Goal: Information Seeking & Learning: Check status

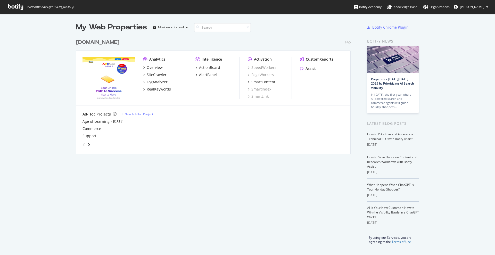
scroll to position [250, 485]
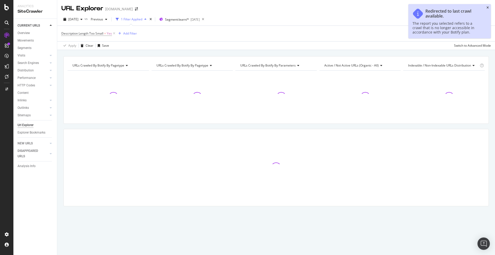
click at [489, 7] on icon "close toast" at bounding box center [488, 7] width 2 height 3
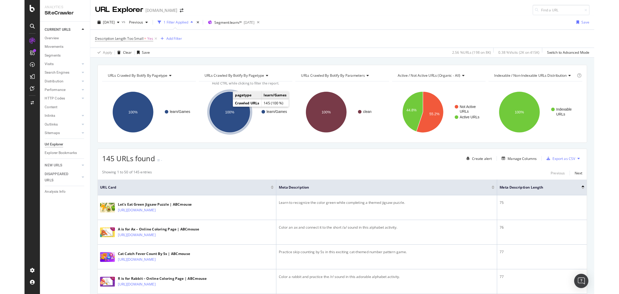
scroll to position [64, 0]
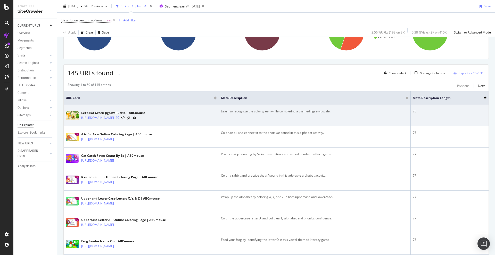
click at [119, 117] on icon at bounding box center [117, 117] width 3 height 3
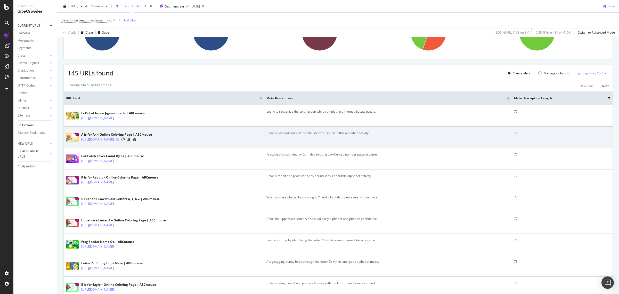
click at [119, 138] on icon at bounding box center [117, 139] width 3 height 3
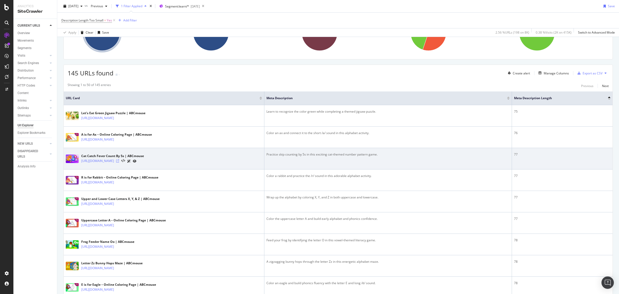
click at [119, 161] on icon at bounding box center [117, 160] width 3 height 3
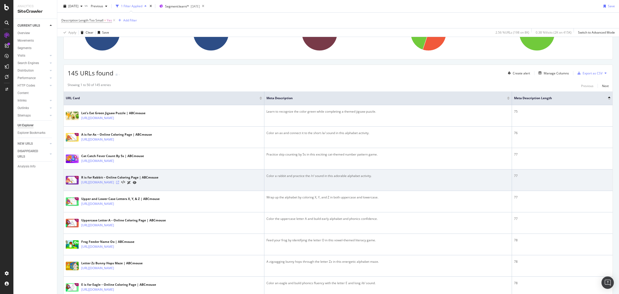
click at [119, 184] on icon at bounding box center [117, 182] width 3 height 3
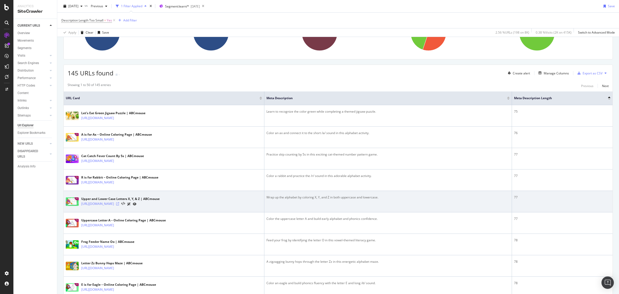
click at [119, 203] on icon at bounding box center [117, 203] width 3 height 3
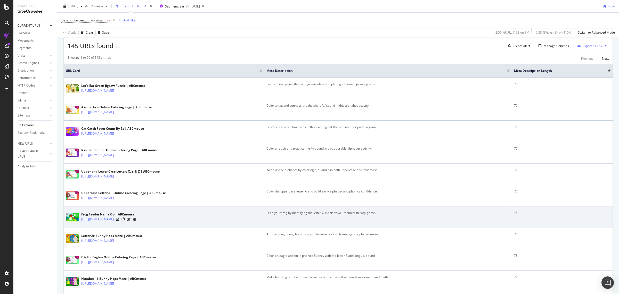
scroll to position [129, 0]
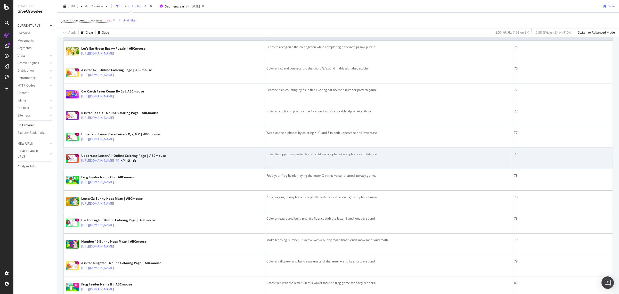
click at [119, 161] on icon at bounding box center [117, 160] width 3 height 3
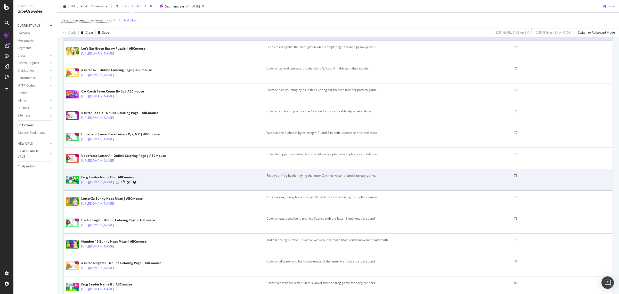
click at [119, 181] on icon at bounding box center [117, 181] width 3 height 3
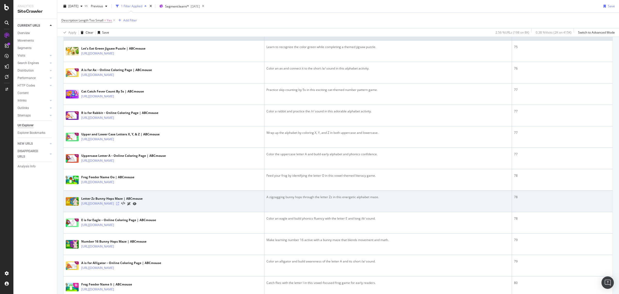
click at [119, 204] on icon at bounding box center [117, 203] width 3 height 3
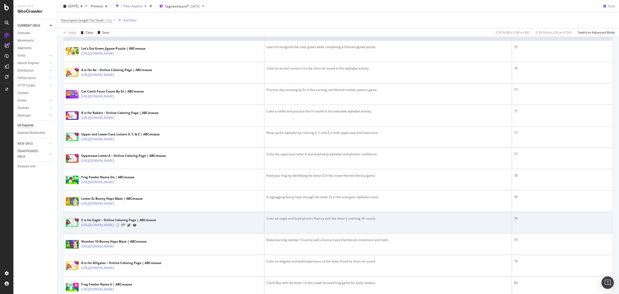
click at [119, 225] on icon at bounding box center [117, 224] width 3 height 3
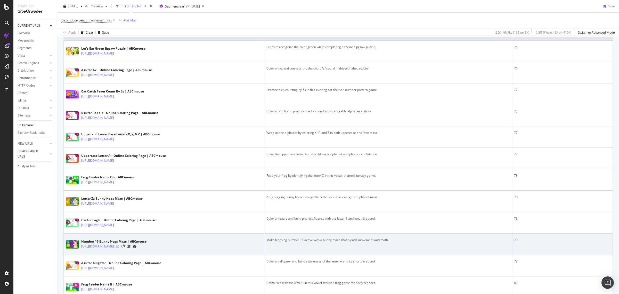
click at [119, 248] on icon at bounding box center [117, 246] width 3 height 3
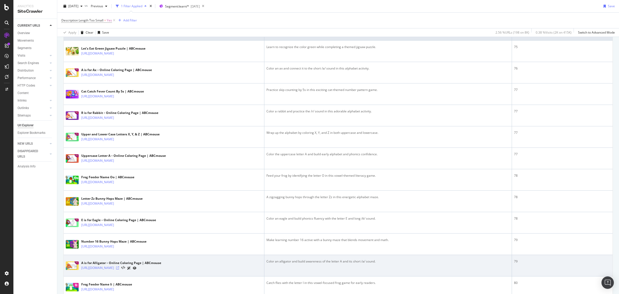
click at [119, 255] on icon at bounding box center [117, 267] width 3 height 3
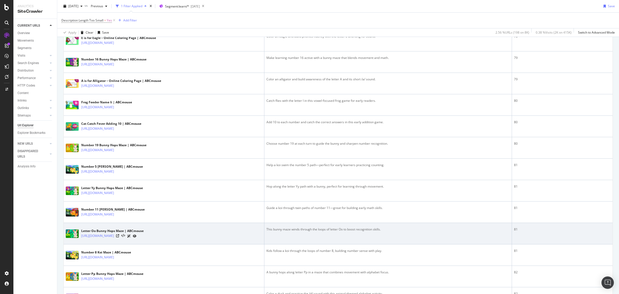
scroll to position [322, 0]
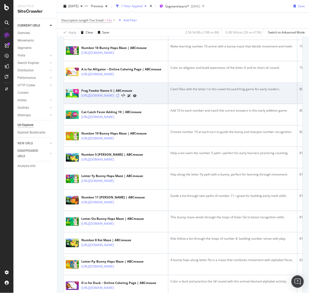
click at [119, 97] on icon at bounding box center [117, 95] width 3 height 3
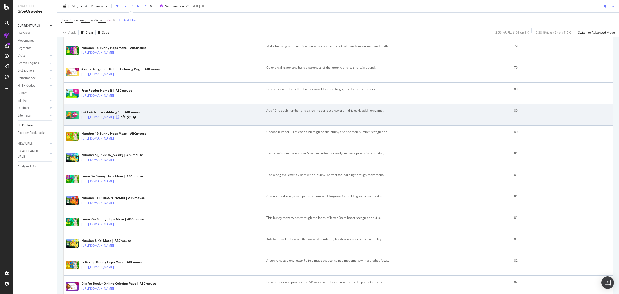
click at [119, 118] on icon at bounding box center [117, 116] width 3 height 3
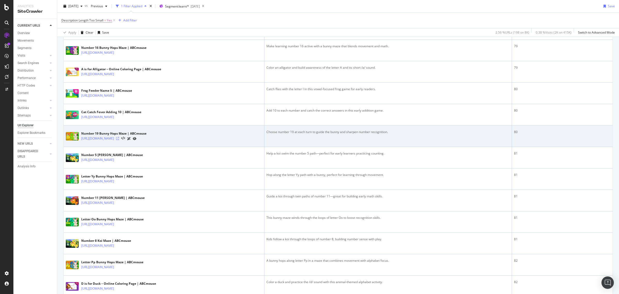
click at [119, 140] on icon at bounding box center [117, 138] width 3 height 3
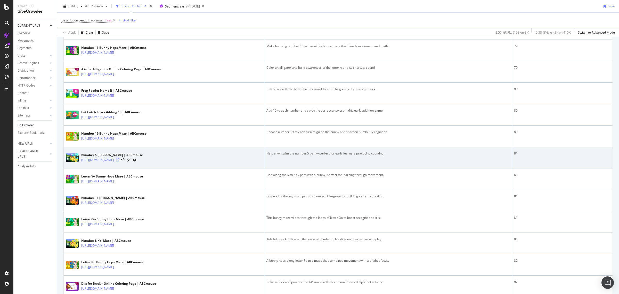
click at [119, 161] on icon at bounding box center [117, 159] width 3 height 3
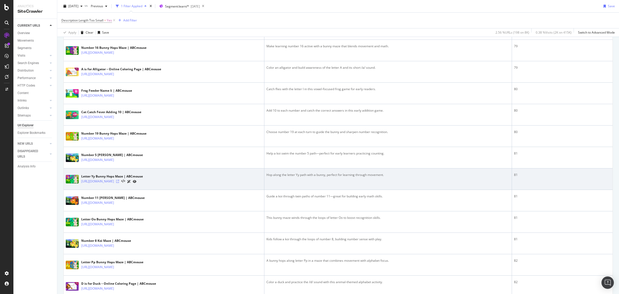
click at [119, 183] on icon at bounding box center [117, 181] width 3 height 3
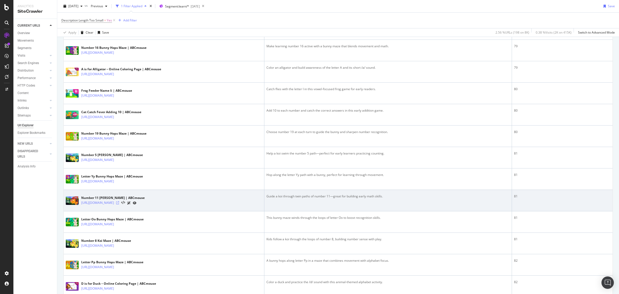
click at [119, 204] on icon at bounding box center [117, 202] width 3 height 3
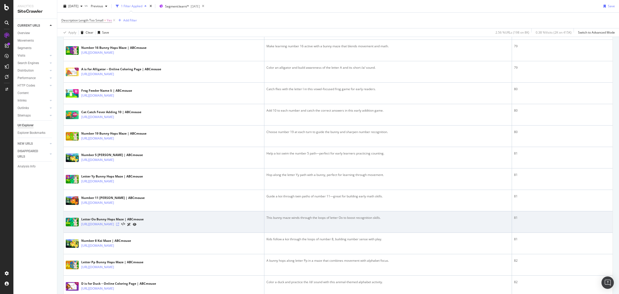
click at [119, 225] on icon at bounding box center [117, 223] width 3 height 3
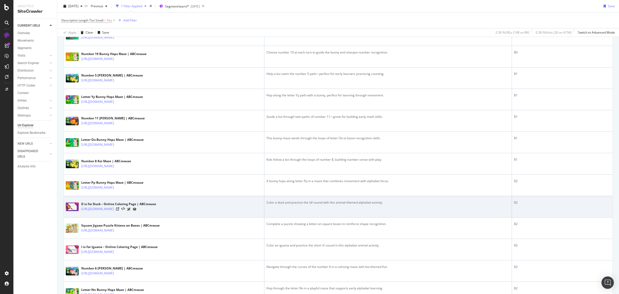
scroll to position [451, 0]
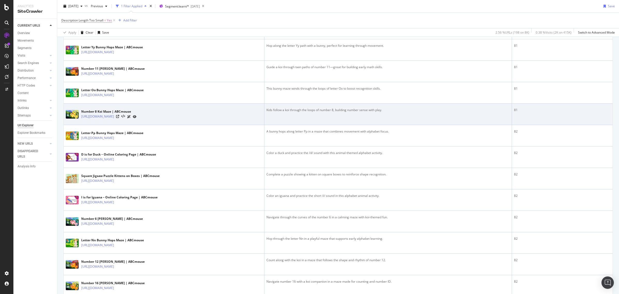
click at [136, 116] on div at bounding box center [126, 116] width 20 height 5
click at [119, 117] on icon at bounding box center [117, 116] width 3 height 3
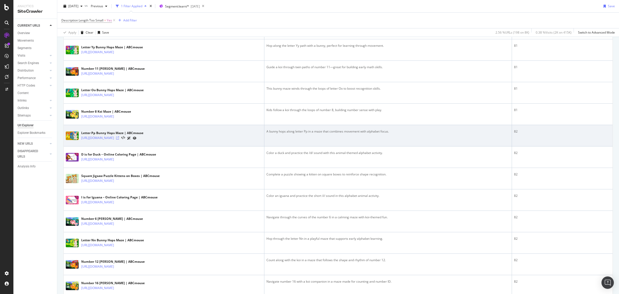
click at [119, 139] on icon at bounding box center [117, 137] width 3 height 3
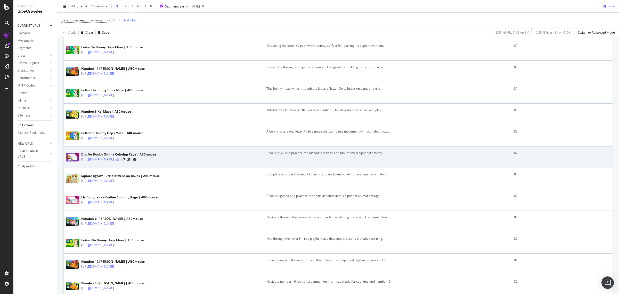
click at [119, 161] on icon at bounding box center [117, 159] width 3 height 3
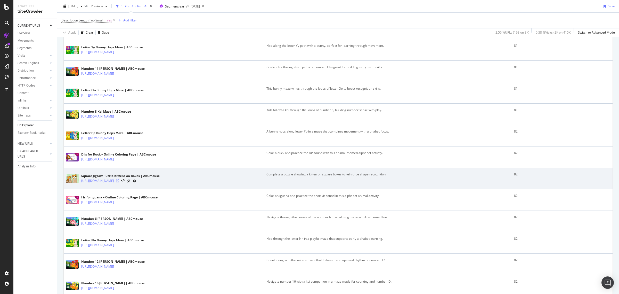
click at [119, 182] on icon at bounding box center [117, 180] width 3 height 3
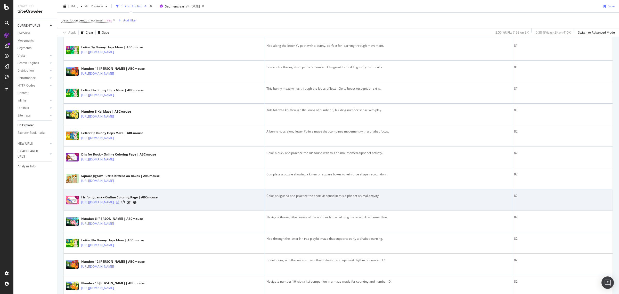
click at [119, 203] on icon at bounding box center [117, 201] width 3 height 3
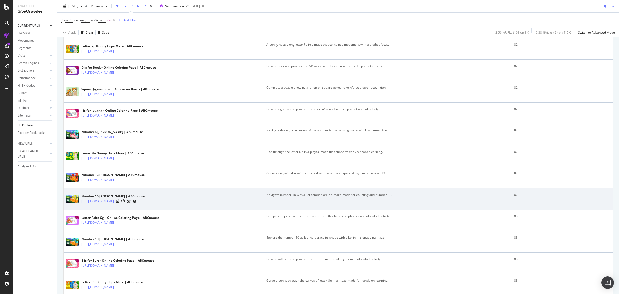
scroll to position [548, 0]
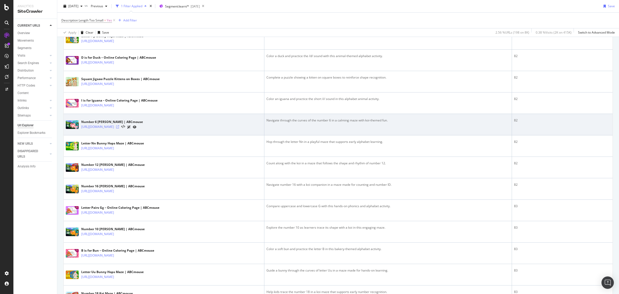
click at [119, 128] on icon at bounding box center [117, 126] width 3 height 3
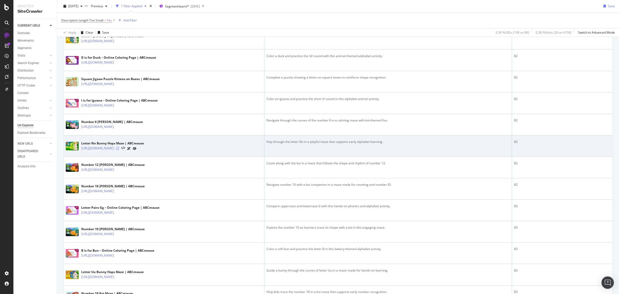
click at [119, 150] on icon at bounding box center [117, 147] width 3 height 3
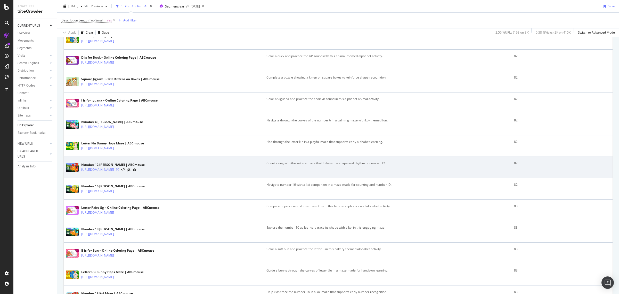
click at [119, 170] on icon at bounding box center [117, 169] width 3 height 3
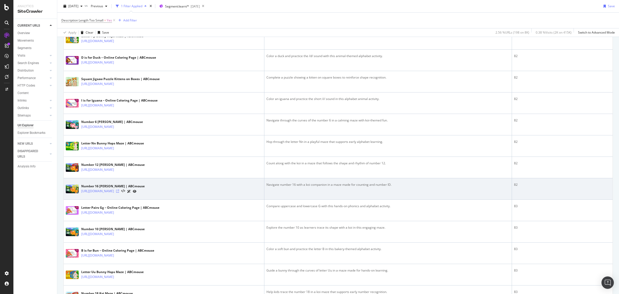
click at [119, 192] on icon at bounding box center [117, 190] width 3 height 3
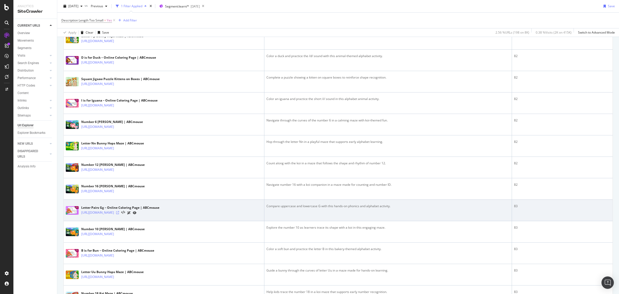
click at [119, 214] on icon at bounding box center [117, 212] width 3 height 3
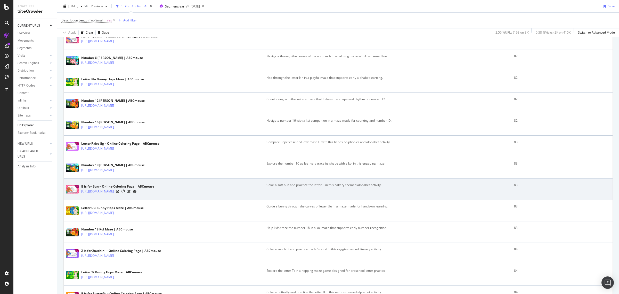
scroll to position [613, 0]
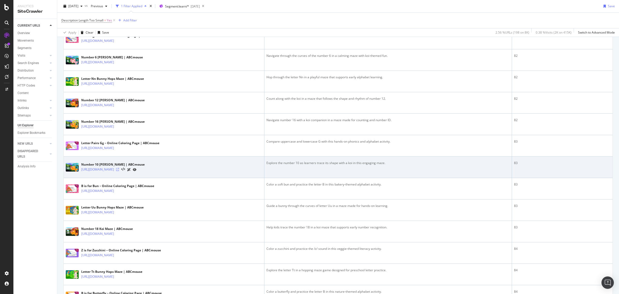
click at [119, 170] on icon at bounding box center [117, 169] width 3 height 3
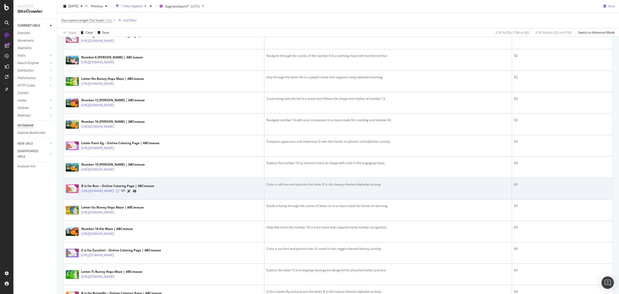
click at [119, 192] on icon at bounding box center [117, 190] width 3 height 3
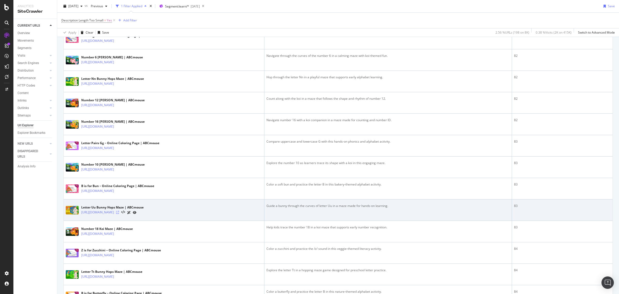
click at [119, 214] on icon at bounding box center [117, 211] width 3 height 3
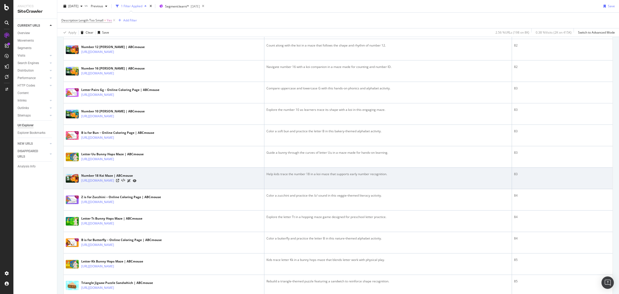
scroll to position [677, 0]
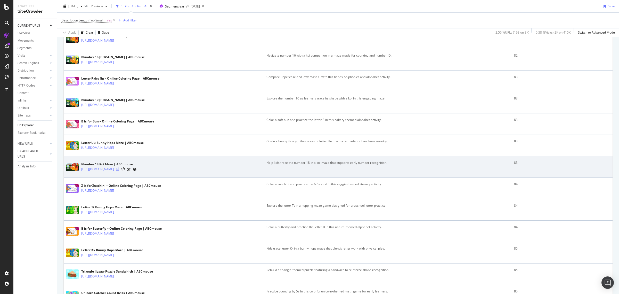
click at [119, 170] on icon at bounding box center [117, 168] width 3 height 3
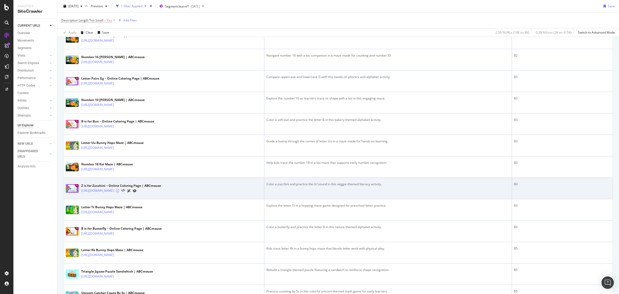
click at [119, 192] on icon at bounding box center [117, 190] width 3 height 3
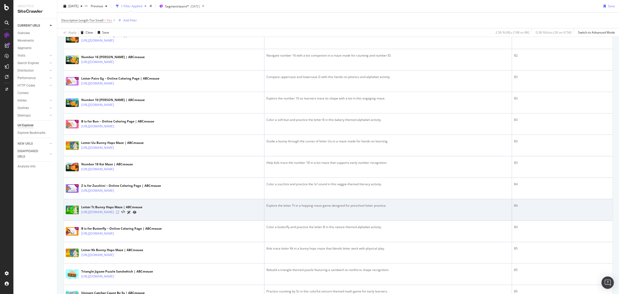
click at [119, 213] on icon at bounding box center [117, 211] width 3 height 3
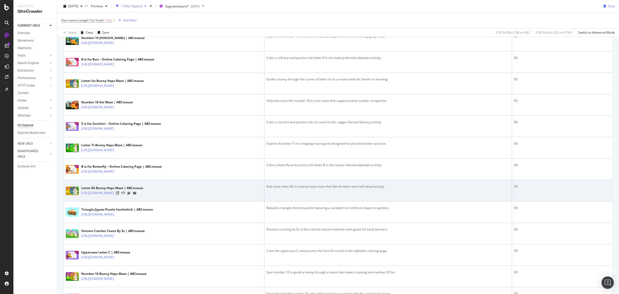
scroll to position [742, 0]
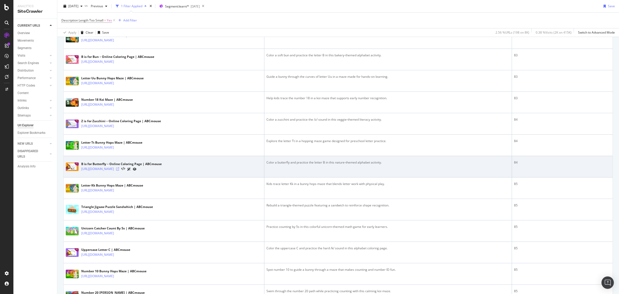
click at [119, 170] on icon at bounding box center [117, 168] width 3 height 3
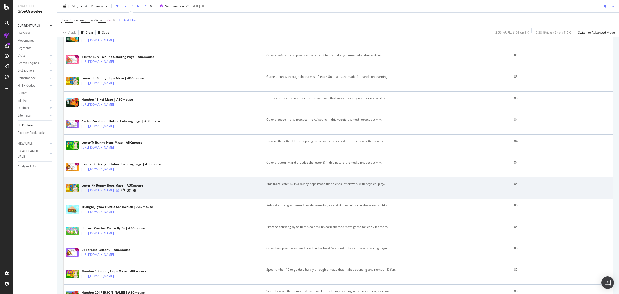
click at [119, 192] on icon at bounding box center [117, 190] width 3 height 3
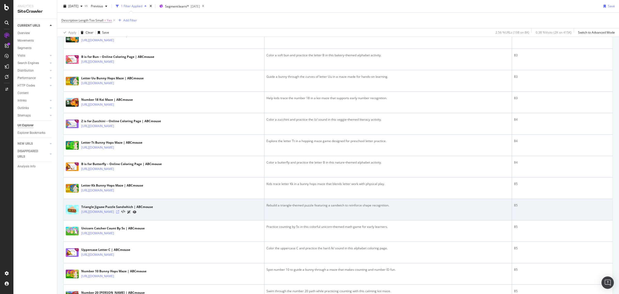
click at [119, 213] on icon at bounding box center [117, 211] width 3 height 3
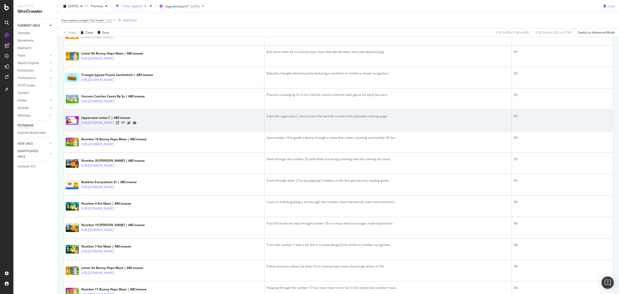
scroll to position [870, 0]
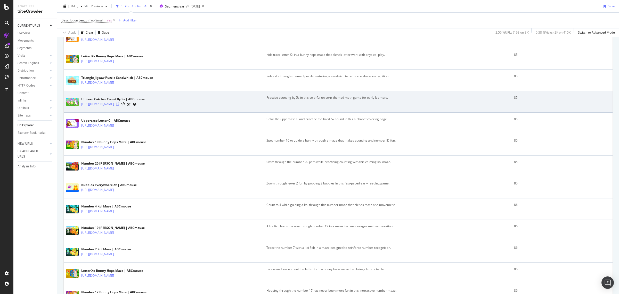
click at [119, 105] on icon at bounding box center [117, 103] width 3 height 3
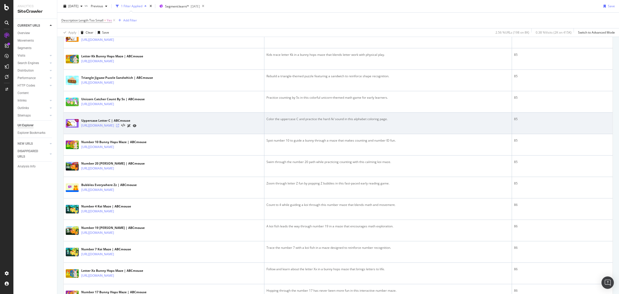
click at [119, 127] on icon at bounding box center [117, 125] width 3 height 3
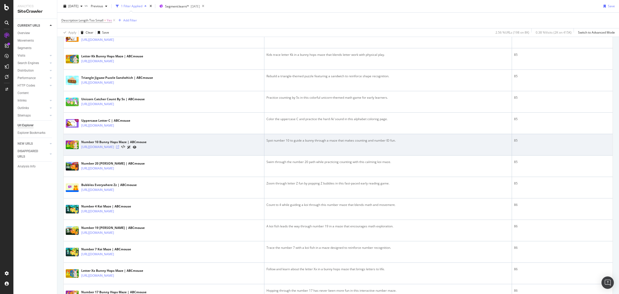
click at [119, 148] on icon at bounding box center [117, 146] width 3 height 3
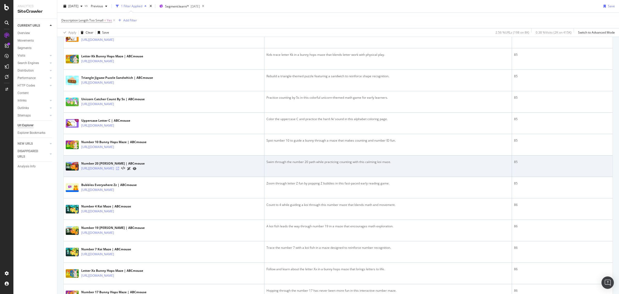
click at [119, 170] on icon at bounding box center [117, 168] width 3 height 3
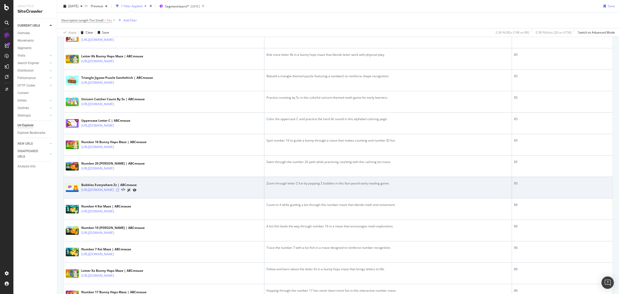
click at [119, 191] on icon at bounding box center [117, 189] width 3 height 3
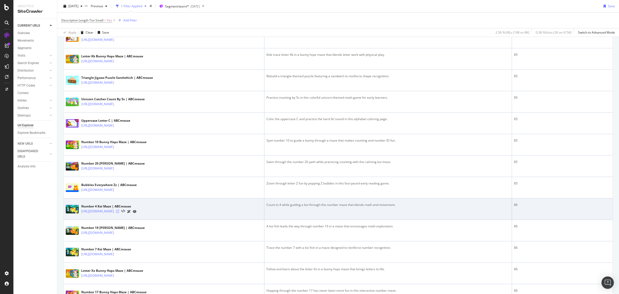
click at [119, 213] on icon at bounding box center [117, 210] width 3 height 3
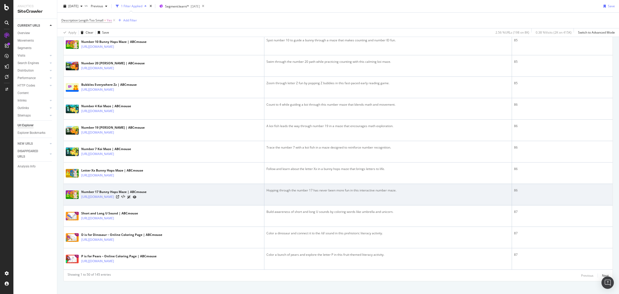
scroll to position [979, 0]
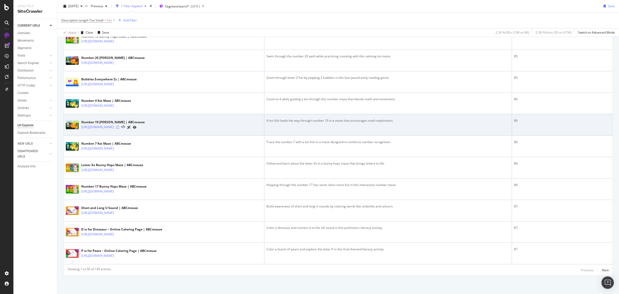
click at [119, 128] on icon at bounding box center [117, 126] width 3 height 3
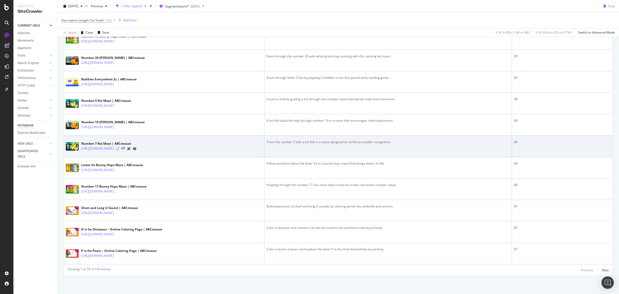
click at [119, 149] on icon at bounding box center [117, 148] width 3 height 3
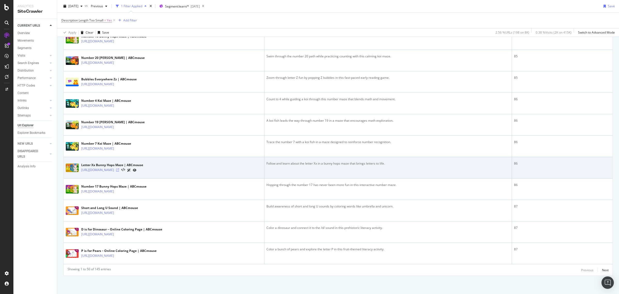
click at [119, 169] on icon at bounding box center [117, 169] width 3 height 3
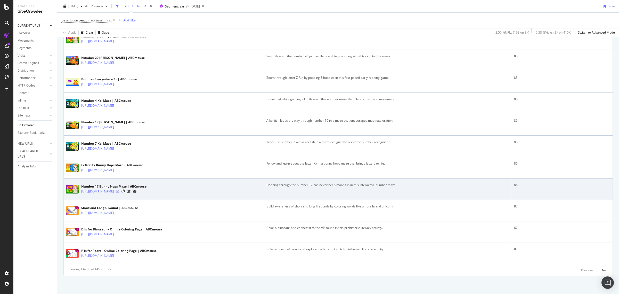
click at [119, 192] on icon at bounding box center [117, 191] width 3 height 3
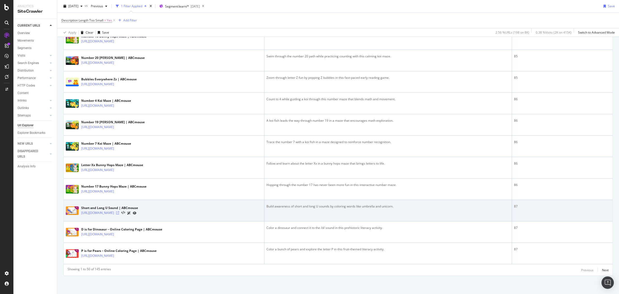
click at [119, 212] on icon at bounding box center [117, 212] width 3 height 3
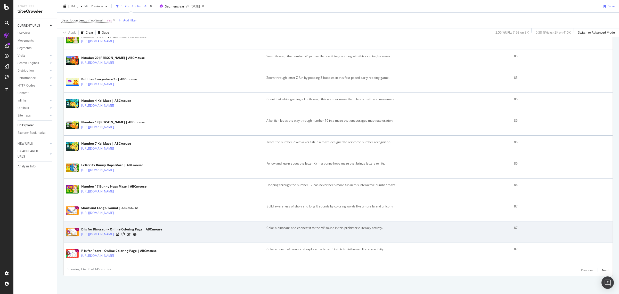
click at [162, 231] on div "[URL][DOMAIN_NAME]" at bounding box center [121, 233] width 81 height 5
click at [119, 233] on icon at bounding box center [117, 233] width 3 height 3
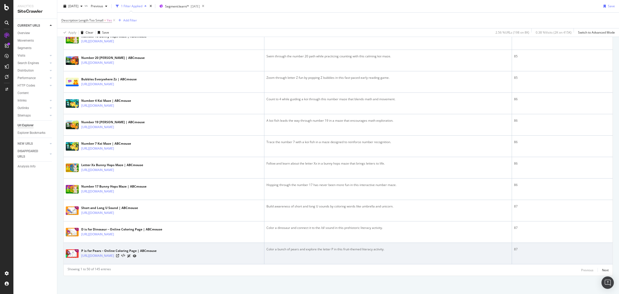
click at [136, 255] on div at bounding box center [126, 255] width 20 height 5
click at [119, 255] on icon at bounding box center [117, 255] width 3 height 3
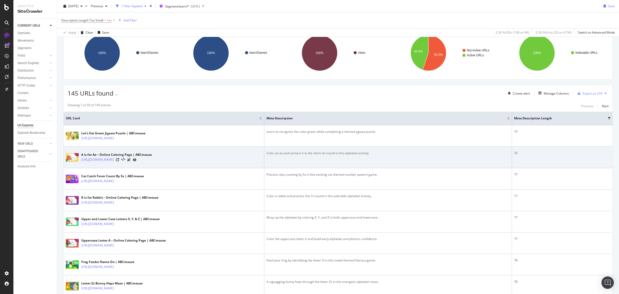
scroll to position [0, 0]
